Goal: Navigation & Orientation: Find specific page/section

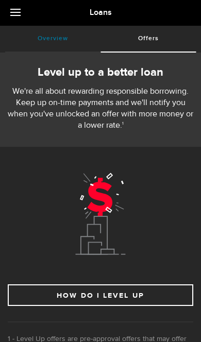
click at [49, 37] on link "Overview (requires attention)" at bounding box center [52, 39] width 95 height 26
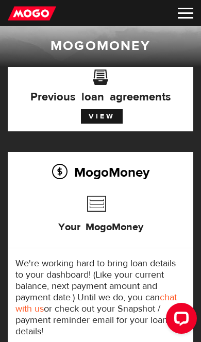
click at [99, 115] on link "View" at bounding box center [102, 116] width 42 height 14
click at [183, 12] on img at bounding box center [185, 13] width 15 height 11
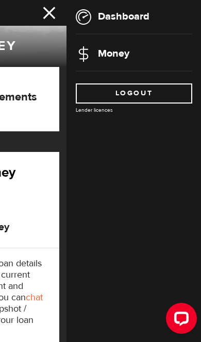
click at [113, 21] on link "Dashboard" at bounding box center [113, 16] width 74 height 13
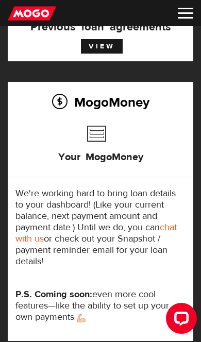
scroll to position [60, 0]
